Goal: Transaction & Acquisition: Purchase product/service

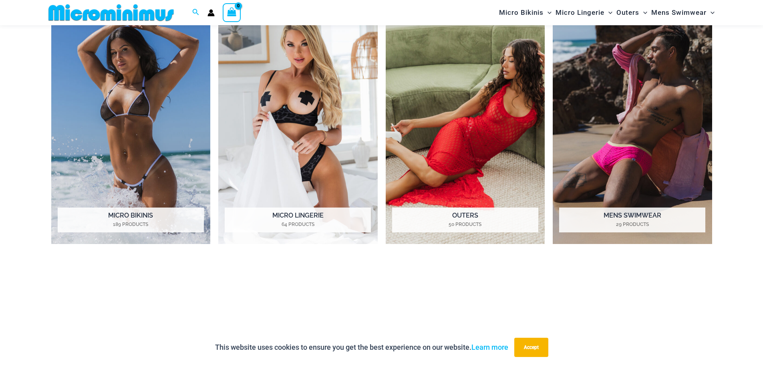
scroll to position [794, 0]
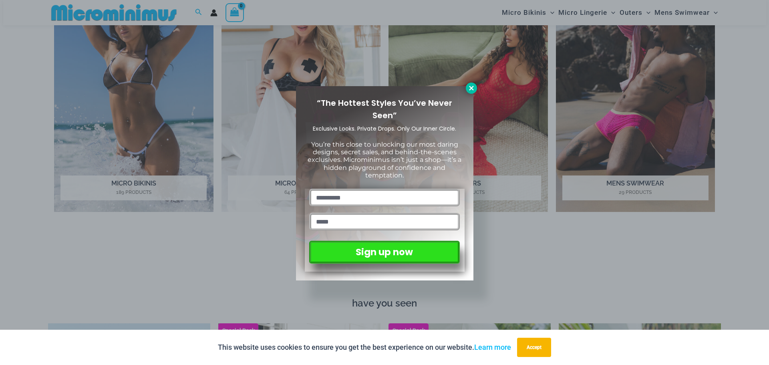
click at [471, 88] on icon at bounding box center [471, 88] width 4 height 4
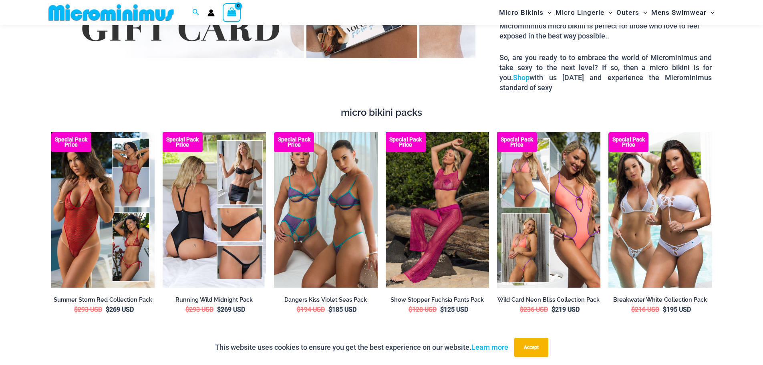
scroll to position [1515, 0]
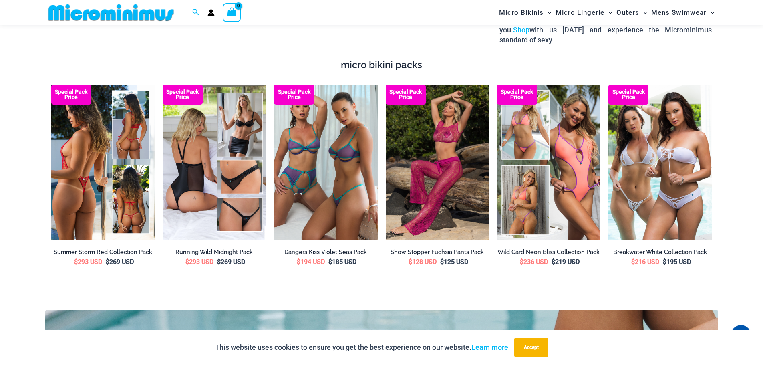
click at [75, 170] on img at bounding box center [102, 161] width 103 height 155
